Goal: Find specific page/section: Find specific page/section

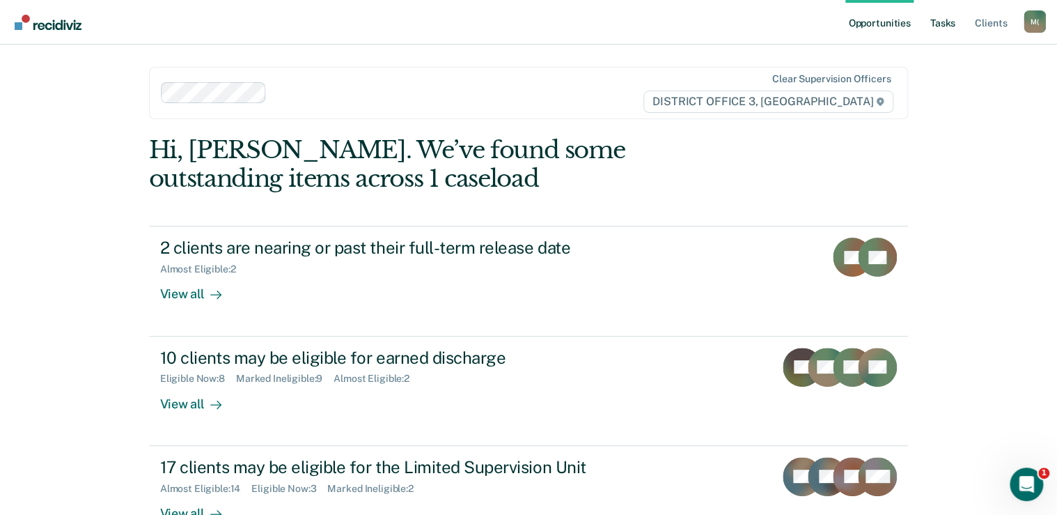
click at [938, 31] on link "Tasks" at bounding box center [943, 22] width 31 height 45
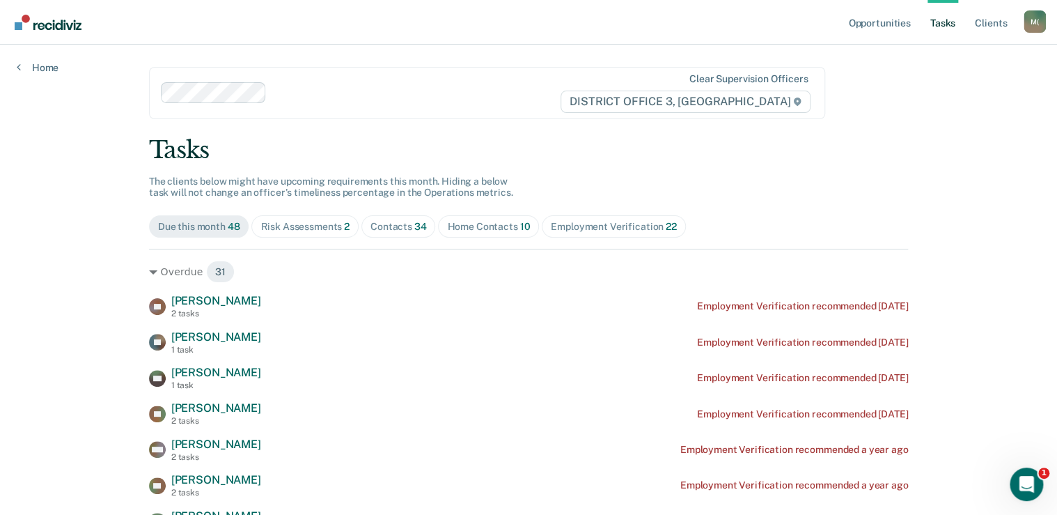
click at [474, 223] on div "Home Contacts 10" at bounding box center [488, 227] width 83 height 12
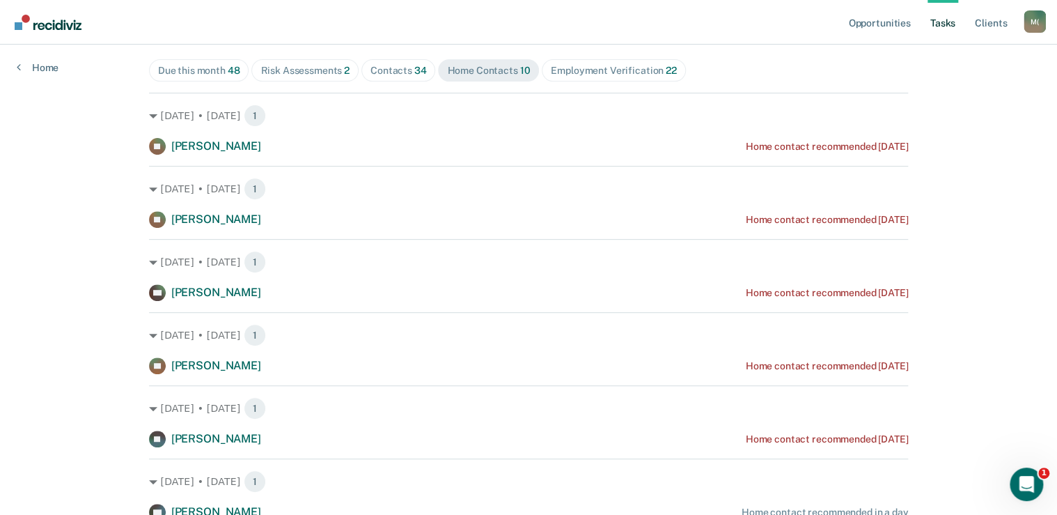
scroll to position [130, 0]
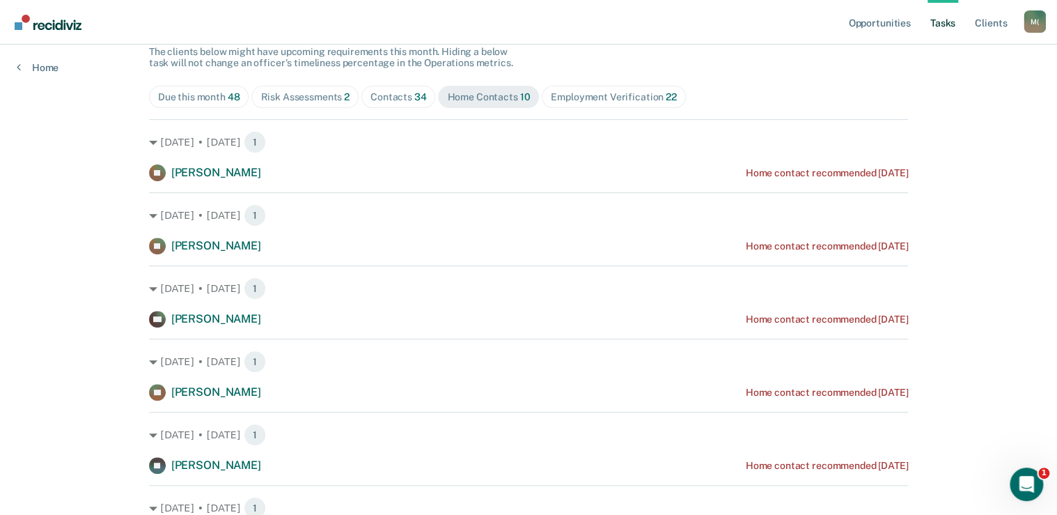
click at [405, 95] on div "Contacts 34" at bounding box center [399, 97] width 56 height 12
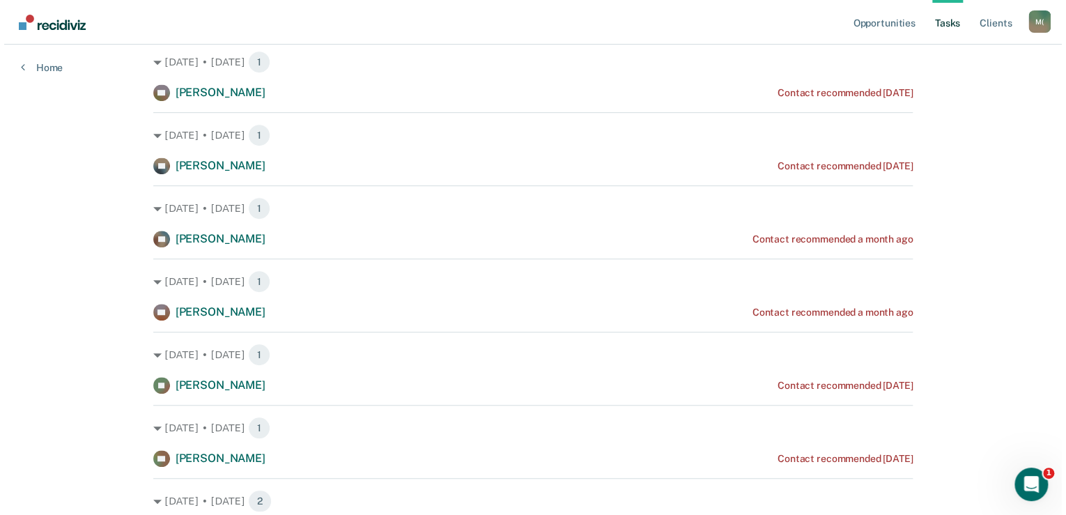
scroll to position [0, 0]
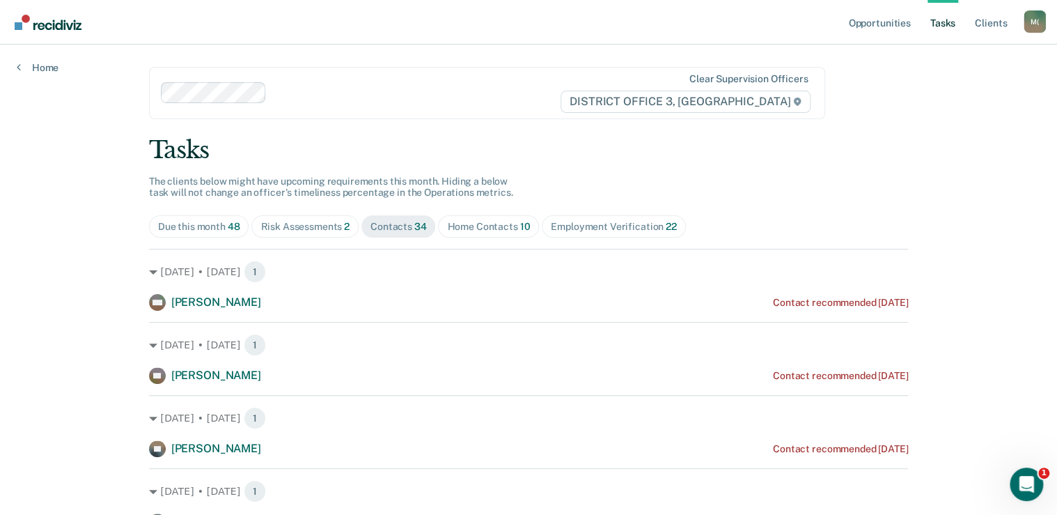
click at [270, 232] on span "Risk Assessments 2" at bounding box center [304, 226] width 107 height 22
